Goal: Task Accomplishment & Management: Use online tool/utility

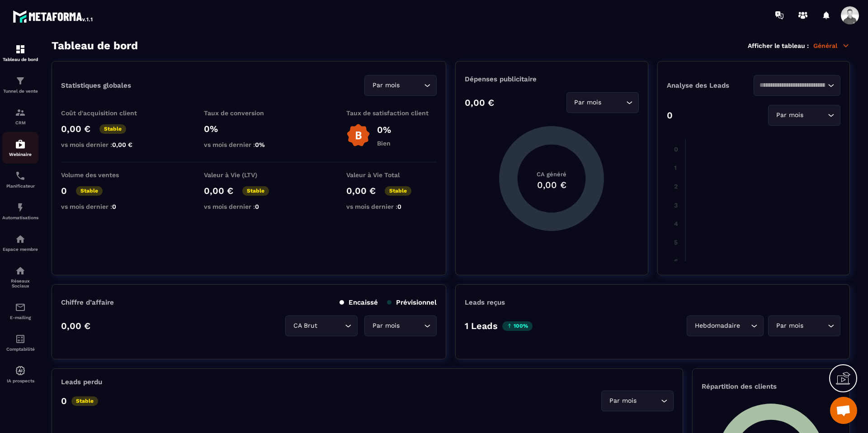
click at [21, 151] on div "Webinaire" at bounding box center [20, 148] width 36 height 18
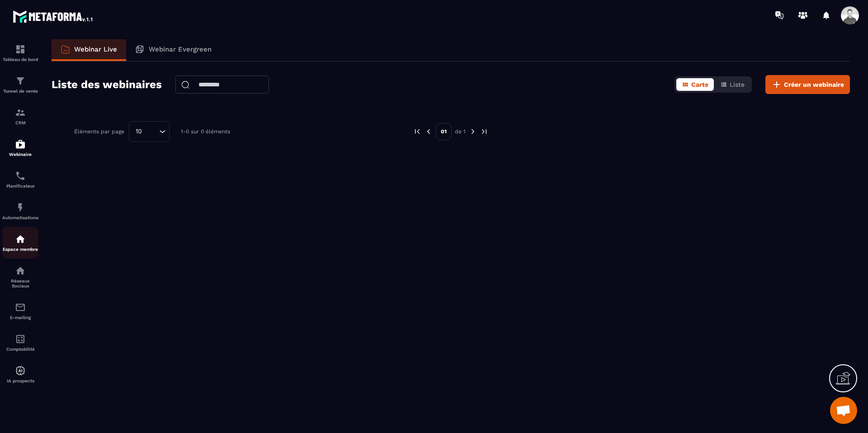
click at [25, 245] on img at bounding box center [20, 239] width 11 height 11
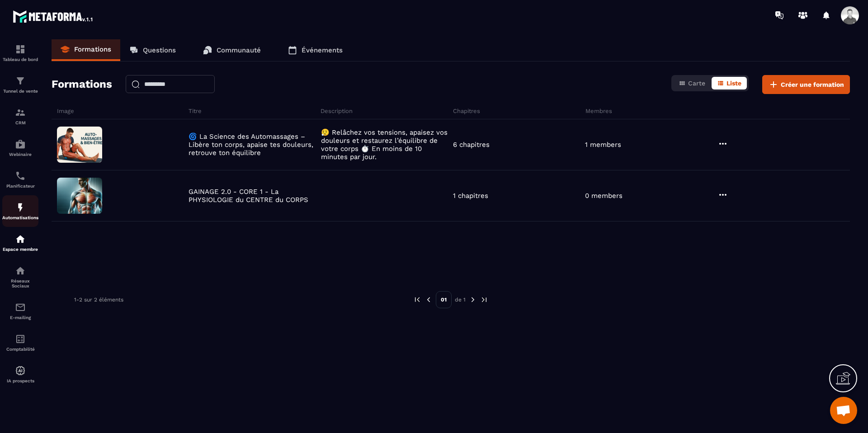
click at [16, 213] on img at bounding box center [20, 207] width 11 height 11
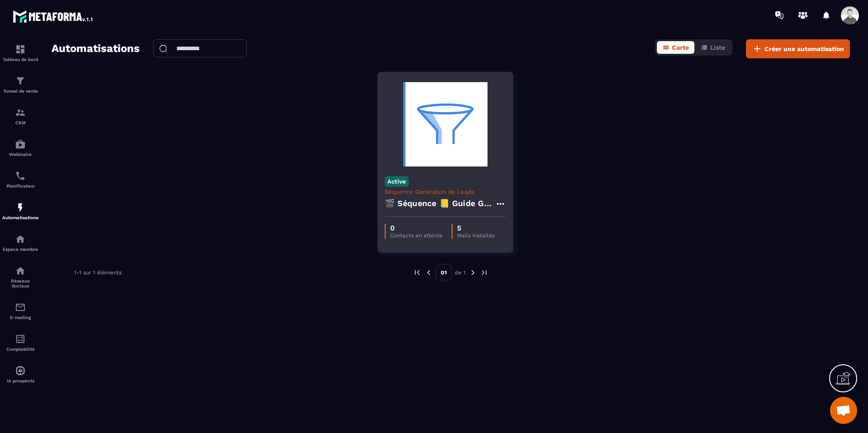
click at [440, 162] on img at bounding box center [445, 124] width 121 height 90
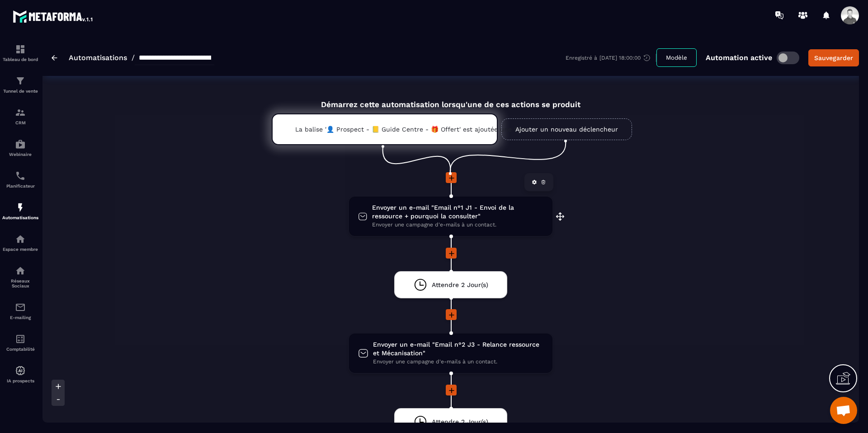
click at [422, 213] on span "Envoyer un e-mail "Email n°1 J1 - Envoi de la ressource + pourquoi la consulter"" at bounding box center [457, 211] width 171 height 17
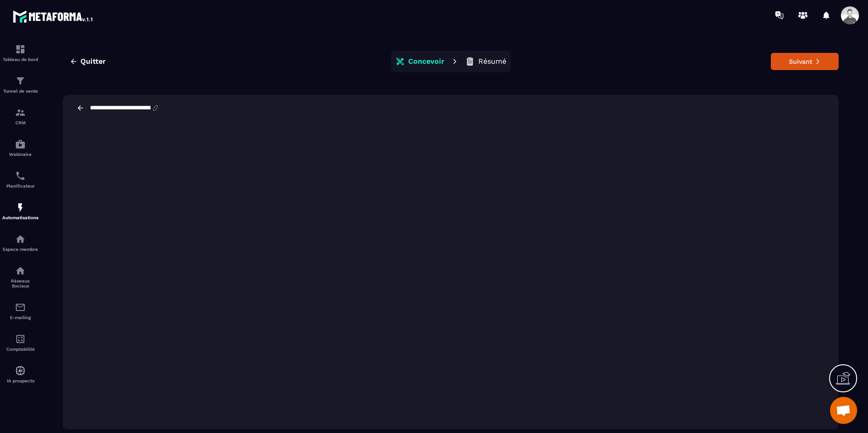
click at [609, 98] on div "**********" at bounding box center [451, 108] width 776 height 26
click at [794, 66] on button "Suivant" at bounding box center [805, 61] width 68 height 17
click at [483, 62] on p "Résumé" at bounding box center [492, 61] width 28 height 9
click at [789, 61] on button "Suivant" at bounding box center [805, 61] width 68 height 17
click at [823, 62] on button "Suivant" at bounding box center [805, 61] width 68 height 17
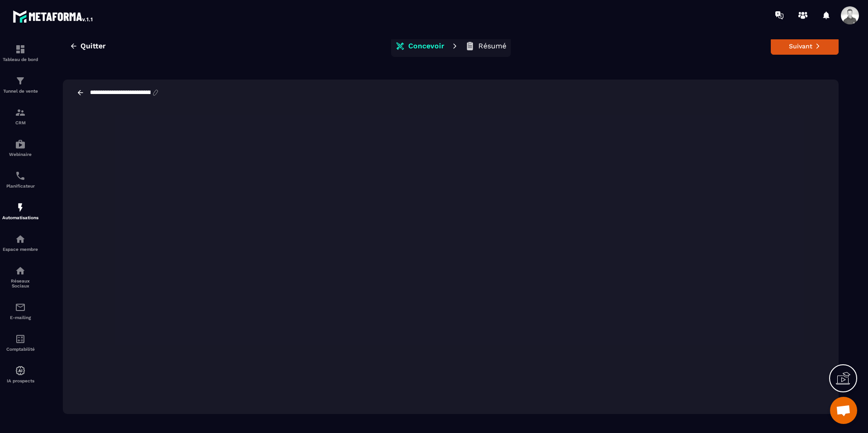
scroll to position [11, 0]
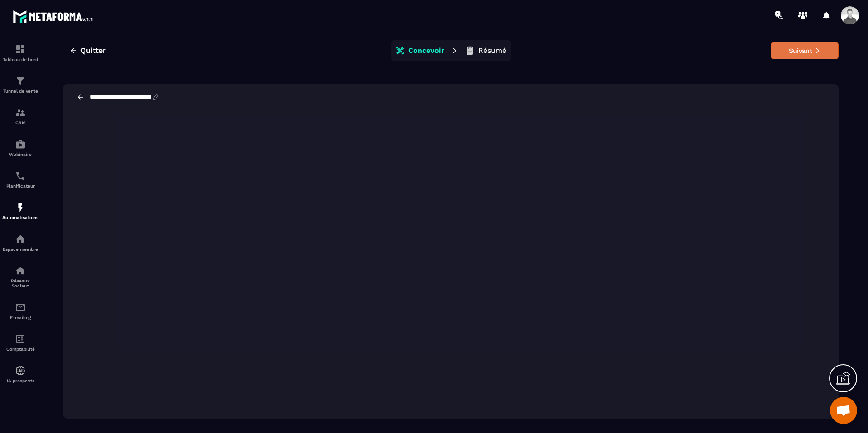
click at [803, 52] on button "Suivant" at bounding box center [805, 50] width 68 height 17
click at [81, 98] on icon at bounding box center [80, 97] width 8 height 8
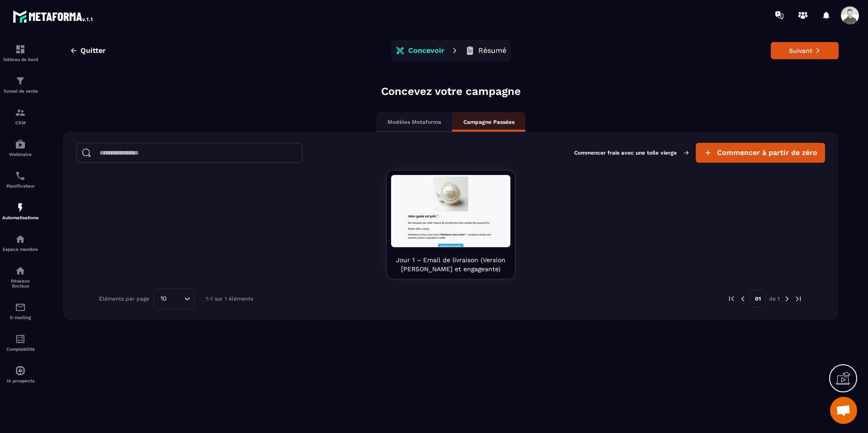
scroll to position [0, 0]
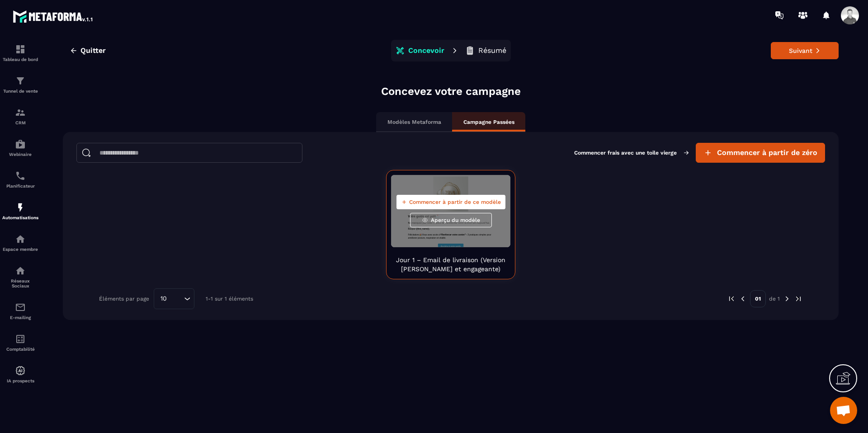
click at [462, 264] on p "Jour 1 – Email de livraison (Version [PERSON_NAME] et engageante)" at bounding box center [450, 264] width 119 height 18
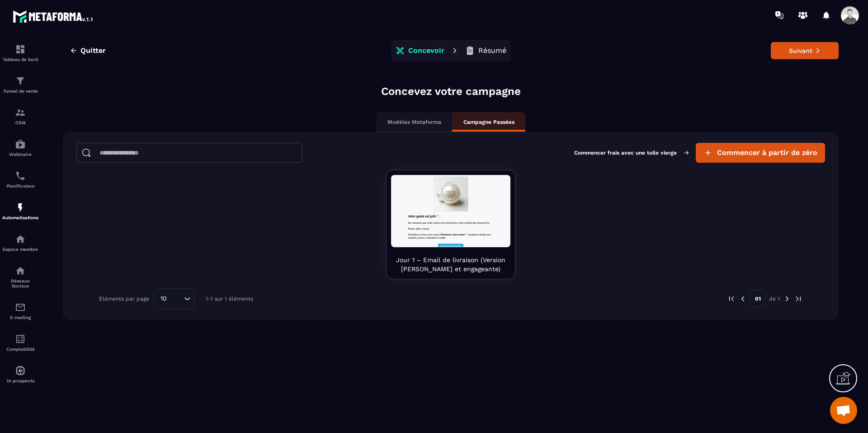
click at [412, 126] on div "Modèles Metaforma" at bounding box center [414, 122] width 76 height 20
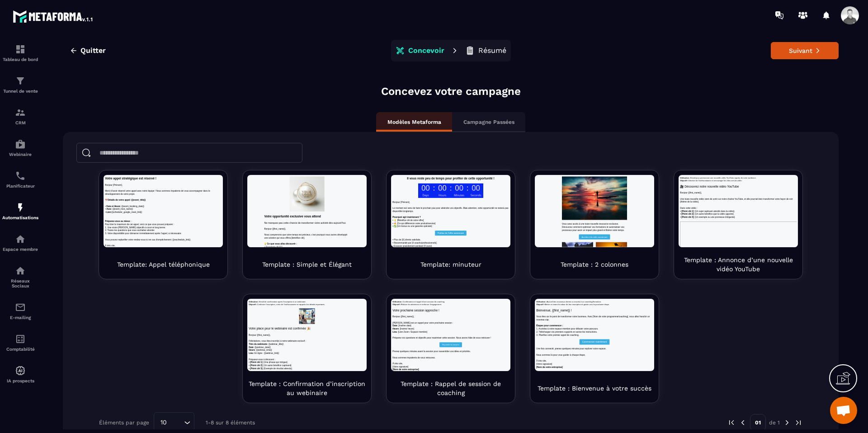
click at [471, 124] on p "Campagne Passées" at bounding box center [488, 121] width 51 height 7
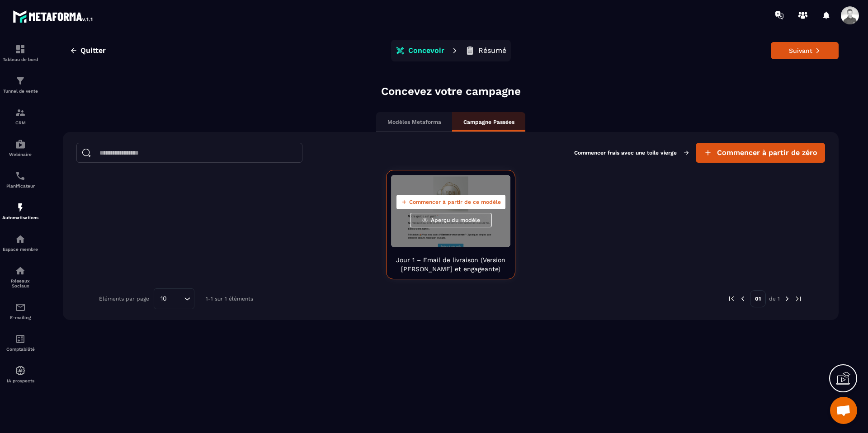
click at [445, 189] on div "Commencer à partir de ce modèle Aperçu du modèle" at bounding box center [450, 211] width 119 height 72
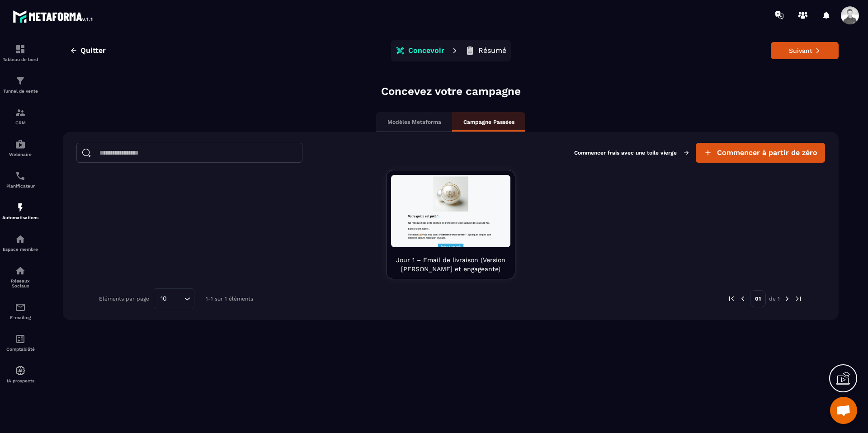
click at [419, 120] on p "Modèles Metaforma" at bounding box center [414, 121] width 54 height 7
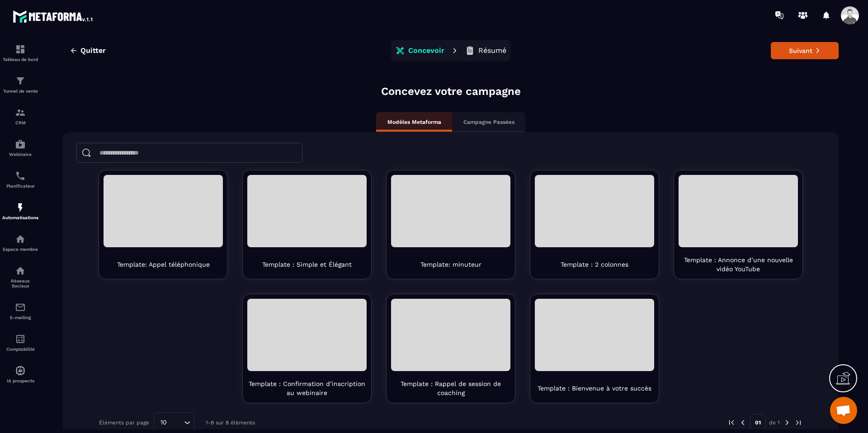
click at [476, 121] on p "Campagne Passées" at bounding box center [488, 121] width 51 height 7
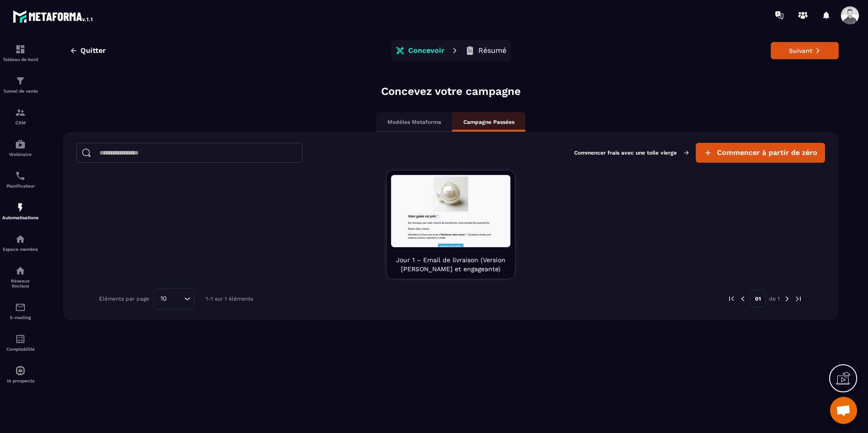
click at [422, 121] on p "Modèles Metaforma" at bounding box center [414, 121] width 54 height 7
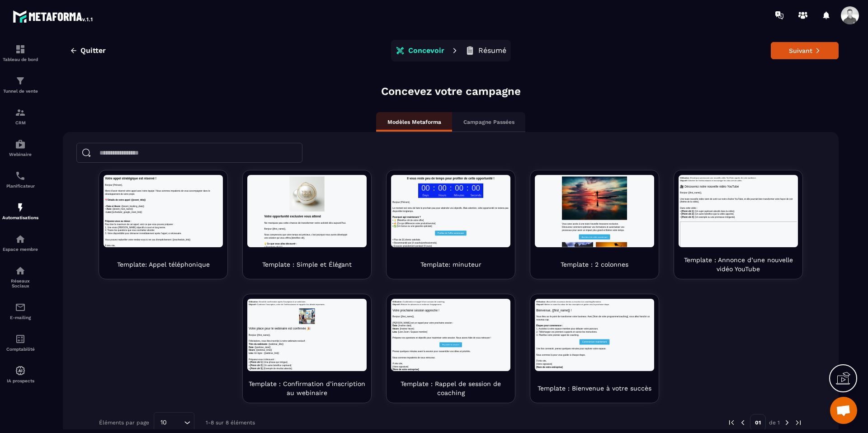
click at [485, 123] on p "Campagne Passées" at bounding box center [488, 121] width 51 height 7
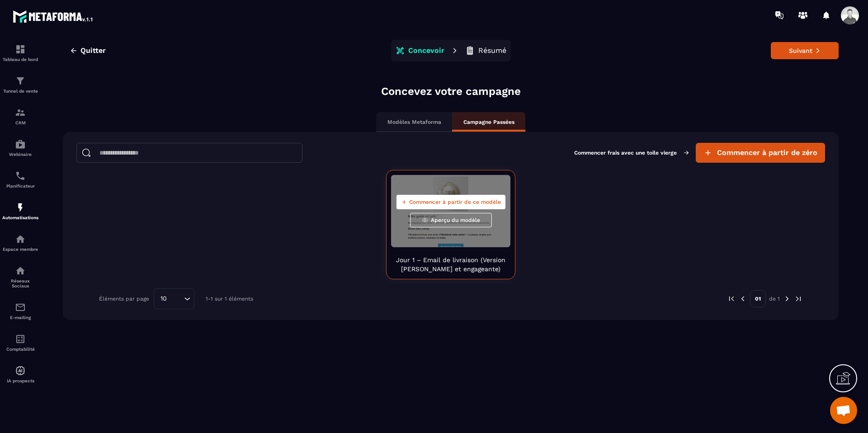
click at [486, 264] on p "Jour 1 – Email de livraison (Version [PERSON_NAME] et engageante)" at bounding box center [450, 264] width 119 height 18
click at [463, 219] on span "Aperçu du modèle" at bounding box center [455, 220] width 49 height 7
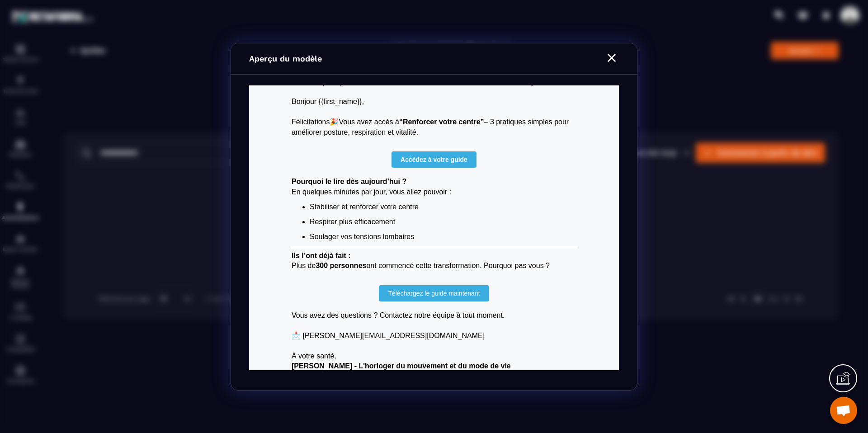
scroll to position [168, 0]
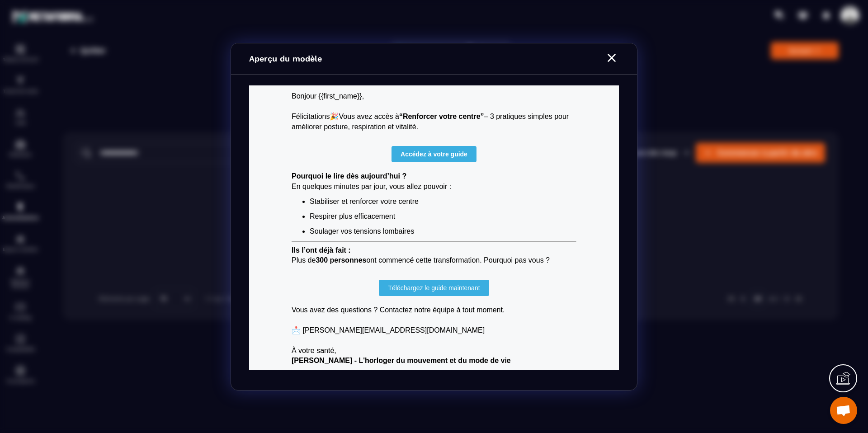
click at [607, 62] on icon "Modal window" at bounding box center [612, 58] width 14 height 14
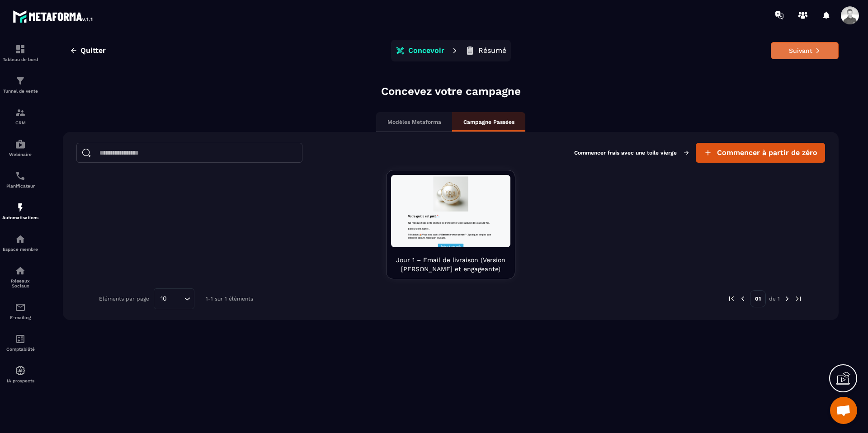
click at [806, 50] on button "Suivant" at bounding box center [805, 50] width 68 height 17
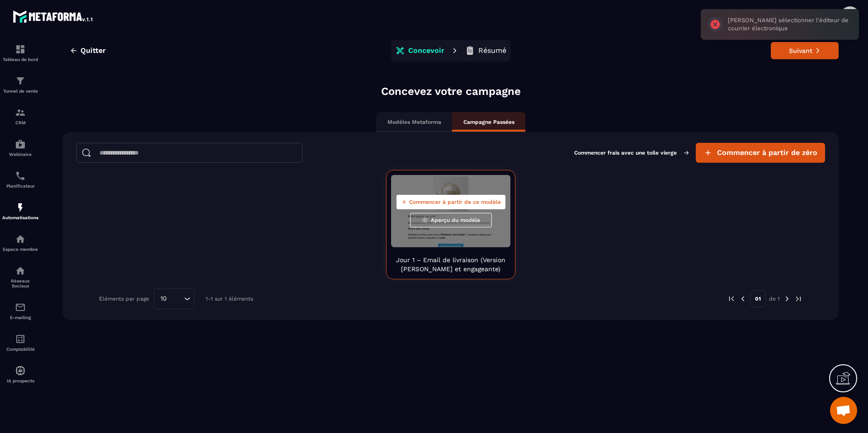
click at [466, 228] on div "Commencer à partir de ce modèle Aperçu du modèle" at bounding box center [450, 211] width 119 height 72
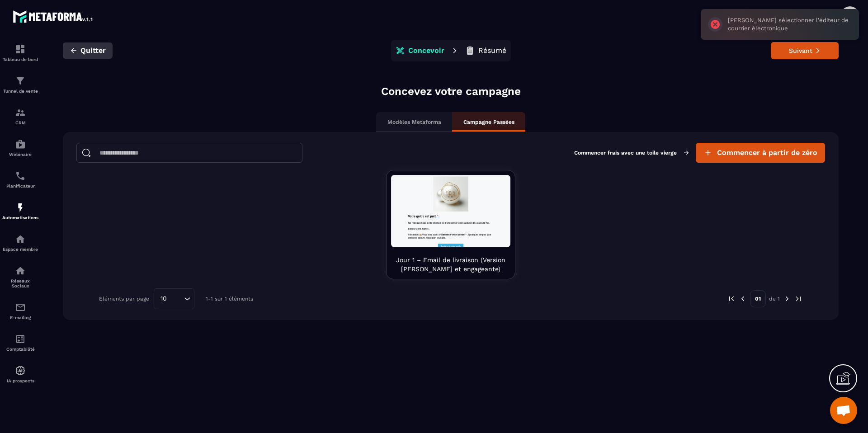
click at [72, 51] on icon "button" at bounding box center [73, 50] width 5 height 5
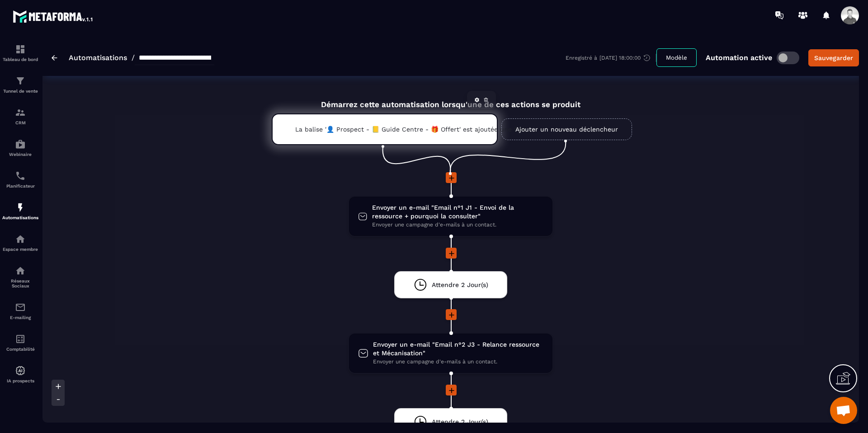
click at [395, 128] on p "La balise '👤 Prospect - 📒 Guide Centre - 🎁 Offert' est ajoutée une fois" at bounding box center [384, 129] width 179 height 7
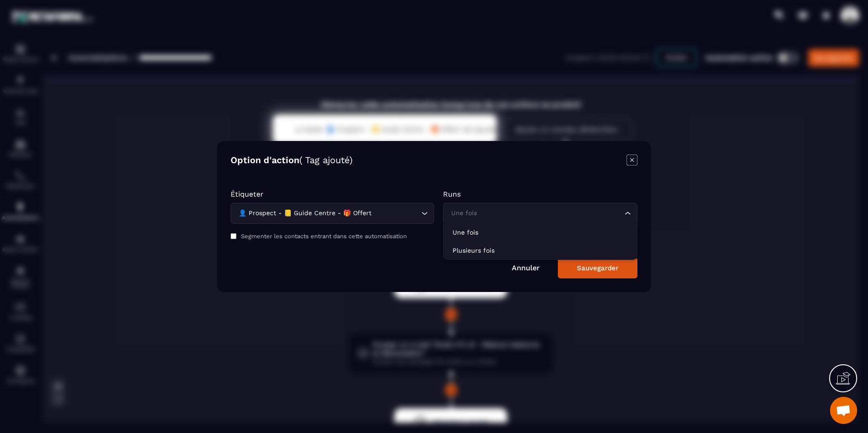
click at [512, 213] on input "Search for option" at bounding box center [536, 213] width 174 height 10
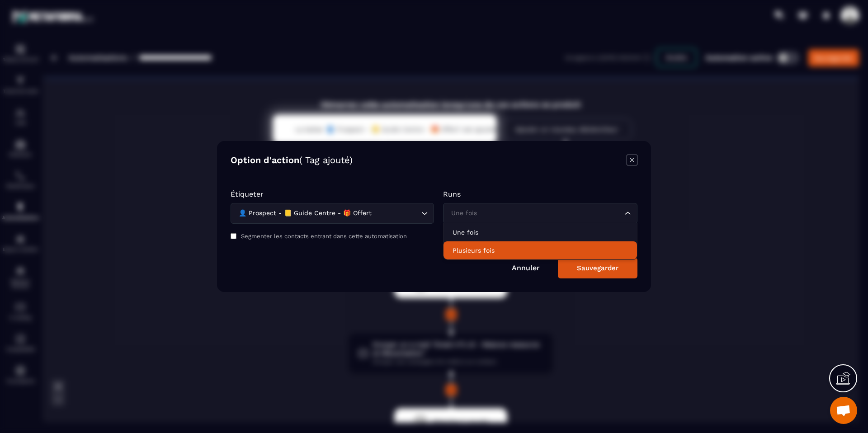
click at [405, 272] on div "Annuler Sauvegarder" at bounding box center [434, 268] width 407 height 21
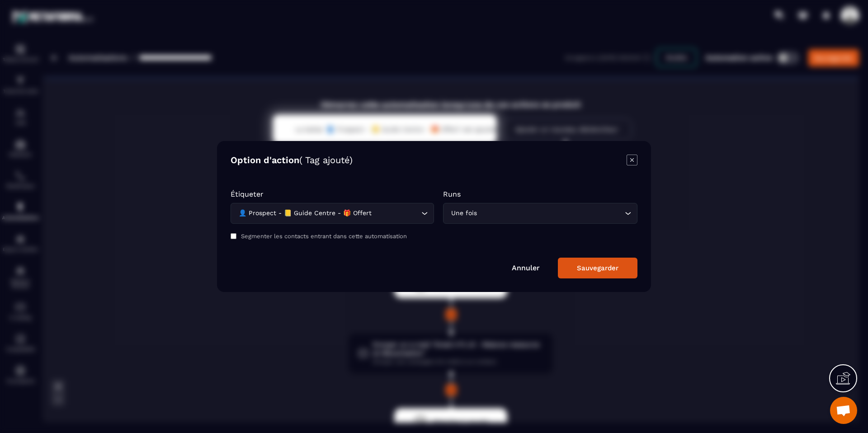
click at [569, 272] on button "Sauvegarder" at bounding box center [598, 268] width 80 height 21
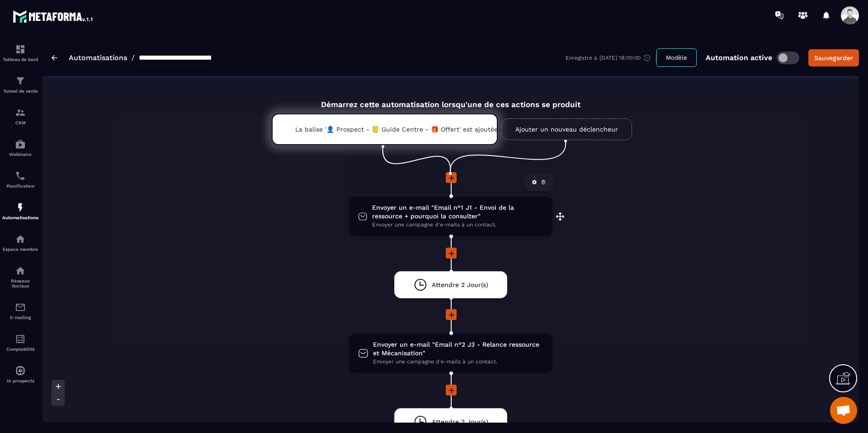
click at [491, 223] on span "Envoyer une campagne d'e-mails à un contact." at bounding box center [457, 225] width 171 height 9
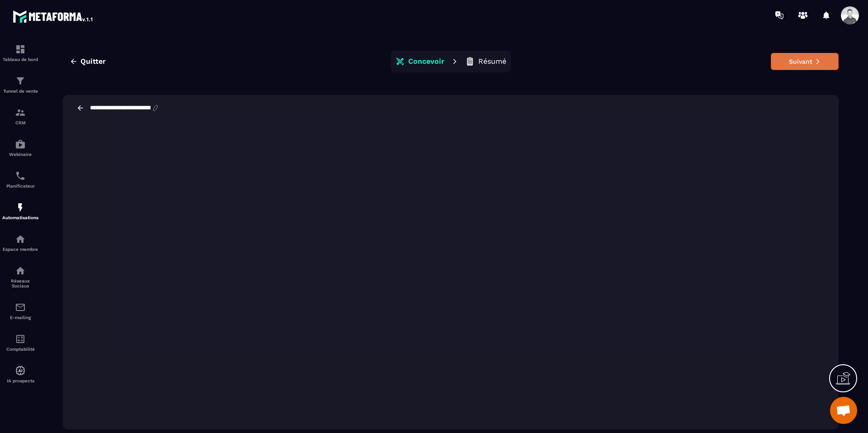
click at [789, 55] on button "Suivant" at bounding box center [805, 61] width 68 height 17
click at [798, 61] on button "Suivant" at bounding box center [805, 61] width 68 height 17
click at [482, 62] on p "Résumé" at bounding box center [492, 61] width 28 height 9
click at [499, 65] on p "Résumé" at bounding box center [492, 61] width 28 height 9
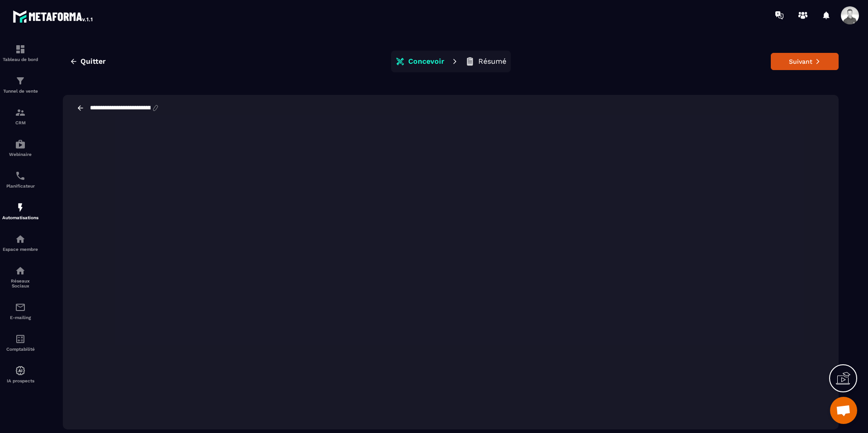
click at [499, 65] on p "Résumé" at bounding box center [492, 61] width 28 height 9
click at [487, 63] on p "Résumé" at bounding box center [492, 61] width 28 height 9
click at [800, 69] on button "Suivant" at bounding box center [805, 61] width 68 height 17
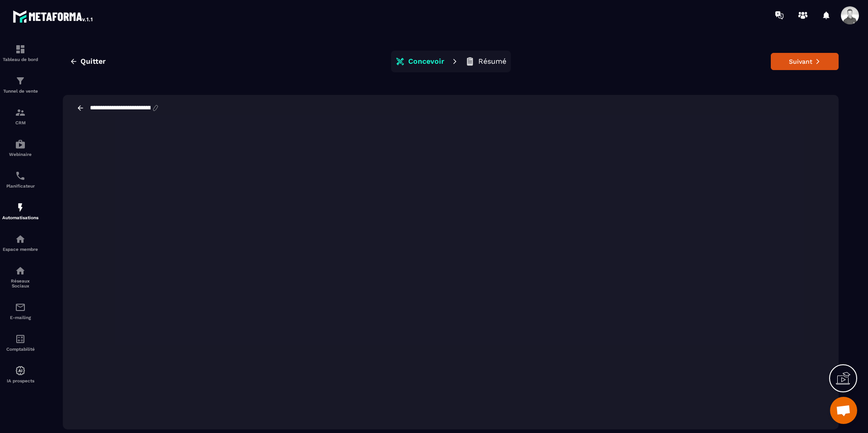
click at [478, 58] on p "Résumé" at bounding box center [492, 61] width 28 height 9
click at [822, 67] on button "Suivant" at bounding box center [805, 61] width 68 height 17
click at [806, 59] on button "Suivant" at bounding box center [805, 61] width 68 height 17
click at [488, 64] on p "Résumé" at bounding box center [492, 61] width 28 height 9
click at [488, 63] on p "Résumé" at bounding box center [492, 61] width 28 height 9
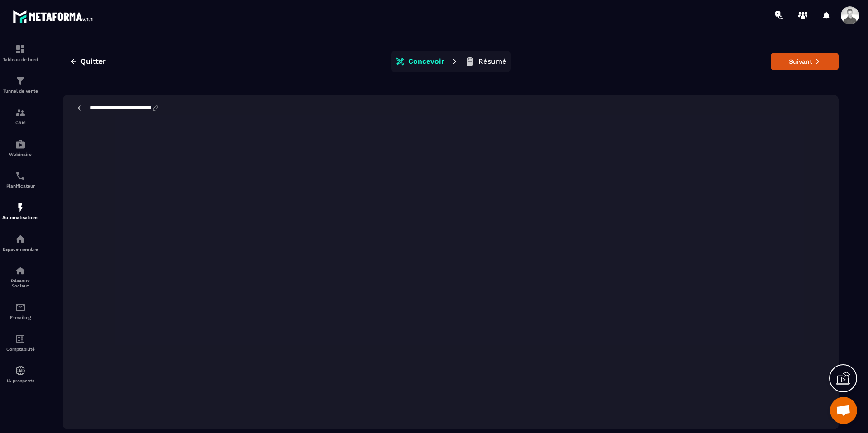
click at [488, 63] on p "Résumé" at bounding box center [492, 61] width 28 height 9
click at [79, 108] on icon at bounding box center [80, 107] width 5 height 5
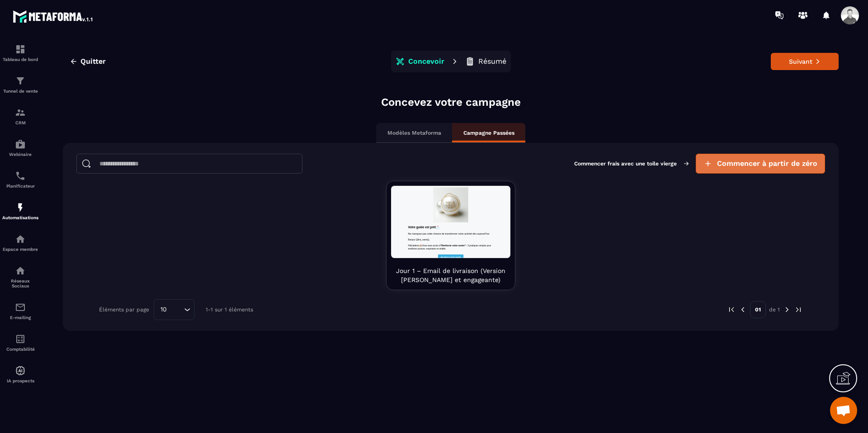
click at [743, 163] on span "Commencer à partir de zéro" at bounding box center [767, 163] width 100 height 9
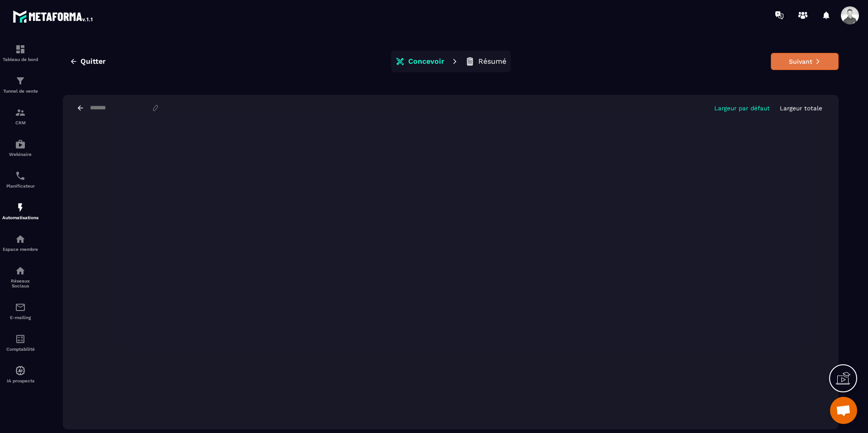
click at [789, 66] on button "Suivant" at bounding box center [805, 61] width 68 height 17
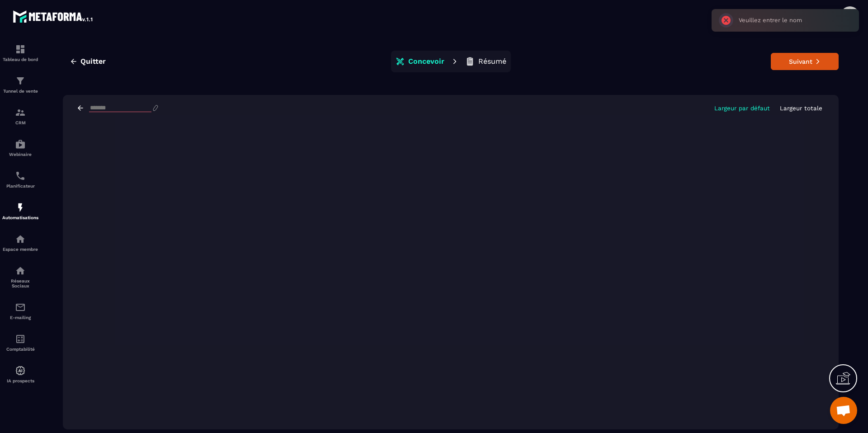
click at [123, 109] on input at bounding box center [120, 108] width 62 height 8
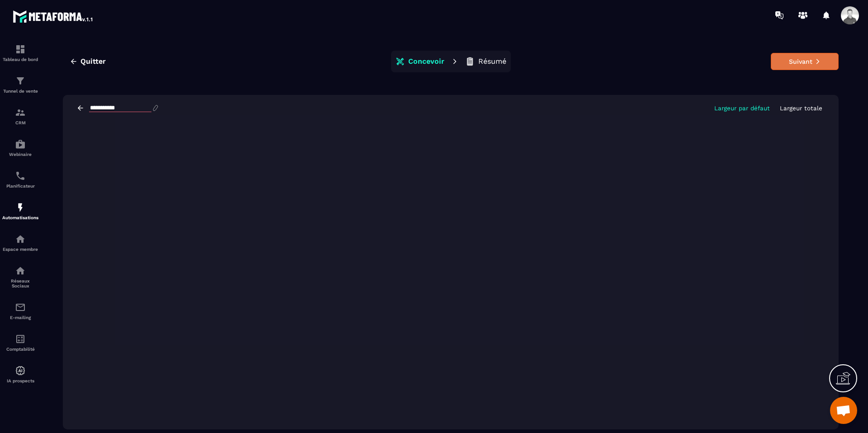
type input "**********"
click at [797, 56] on button "Suivant" at bounding box center [805, 61] width 68 height 17
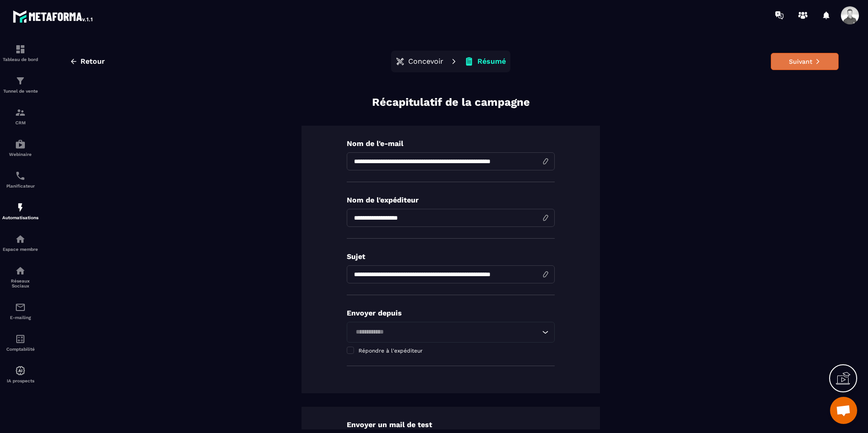
click at [796, 62] on button "Suivant" at bounding box center [805, 61] width 68 height 17
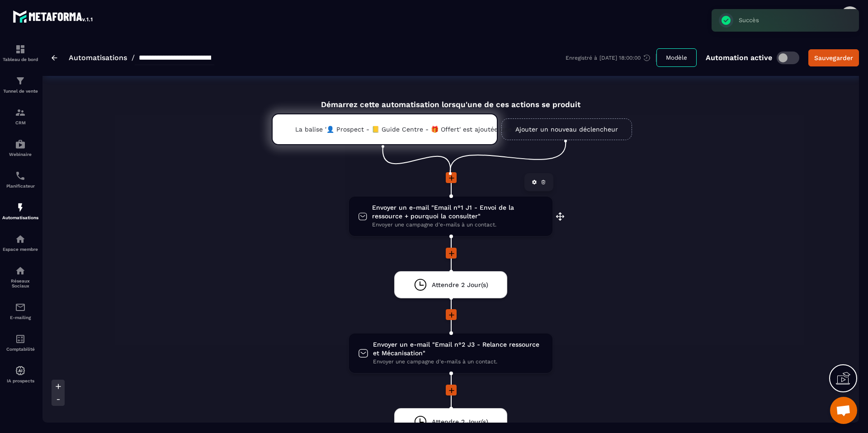
click at [439, 213] on span "Envoyer un e-mail "Email n°1 J1 - Envoi de la ressource + pourquoi la consulter"" at bounding box center [457, 211] width 171 height 17
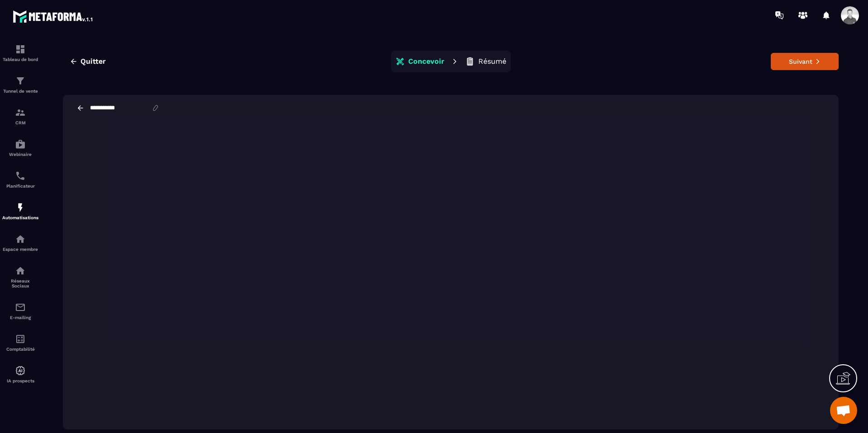
scroll to position [20, 0]
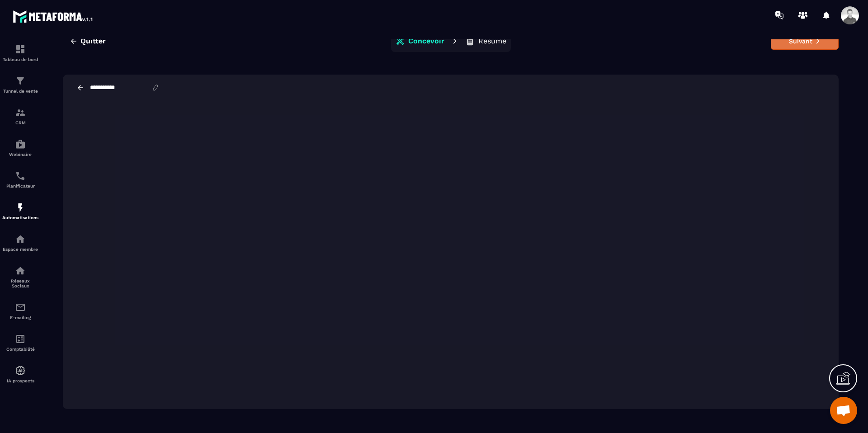
click at [788, 49] on button "Suivant" at bounding box center [805, 41] width 68 height 17
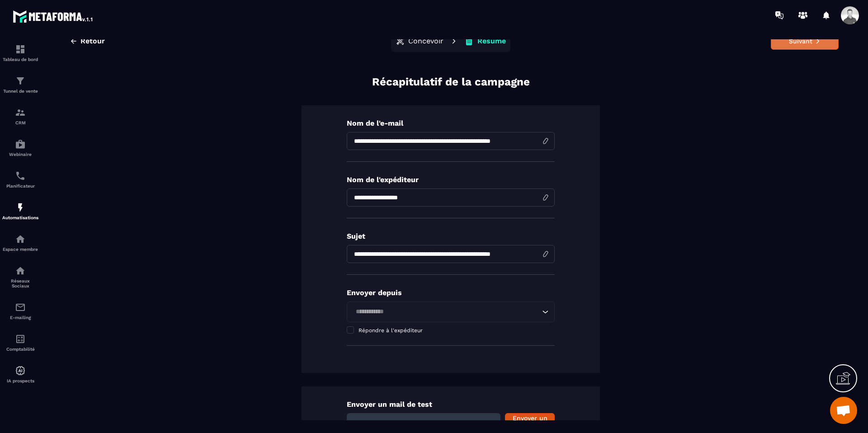
click at [796, 47] on button "Suivant" at bounding box center [805, 41] width 68 height 17
